Goal: Information Seeking & Learning: Learn about a topic

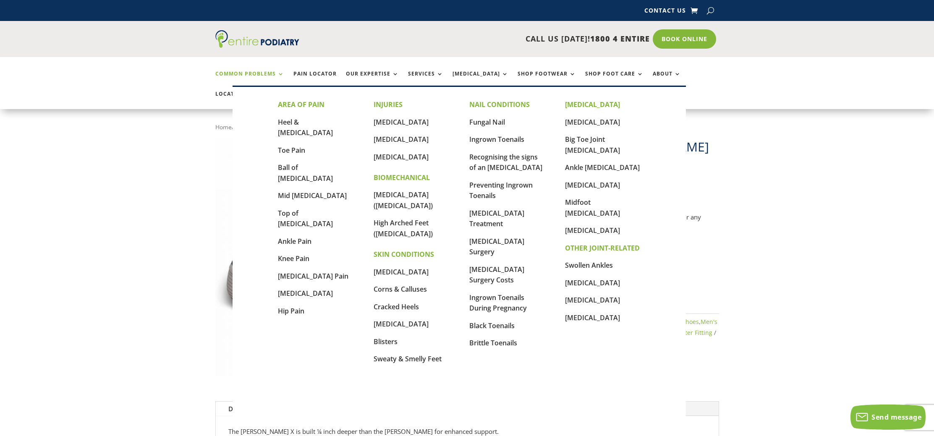
click at [260, 72] on link "Common Problems" at bounding box center [249, 80] width 69 height 18
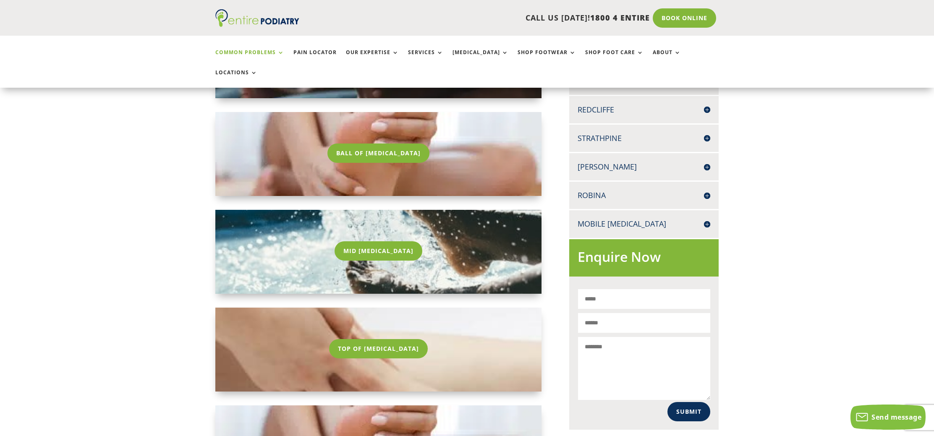
scroll to position [373, 0]
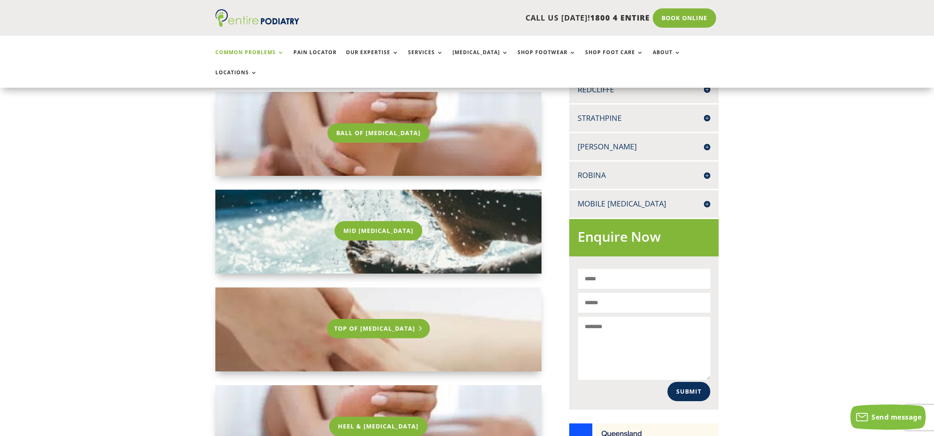
click at [404, 319] on link "Top Of [MEDICAL_DATA]" at bounding box center [378, 328] width 103 height 19
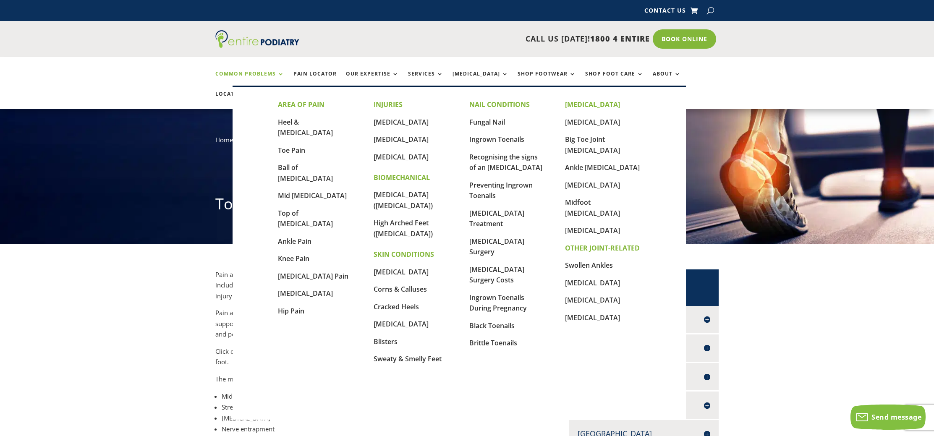
click at [257, 73] on link "Common Problems" at bounding box center [249, 80] width 69 height 18
